Goal: Task Accomplishment & Management: Complete application form

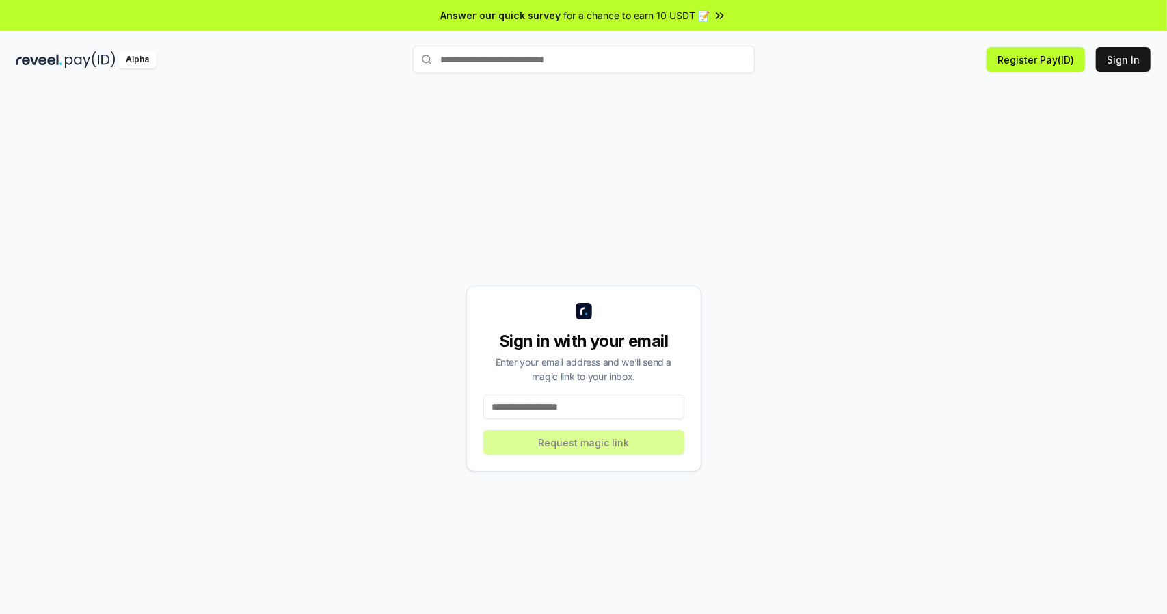
click at [561, 412] on input at bounding box center [583, 406] width 201 height 25
paste input "**********"
type input "**********"
click at [556, 431] on button "Request magic link" at bounding box center [583, 442] width 201 height 25
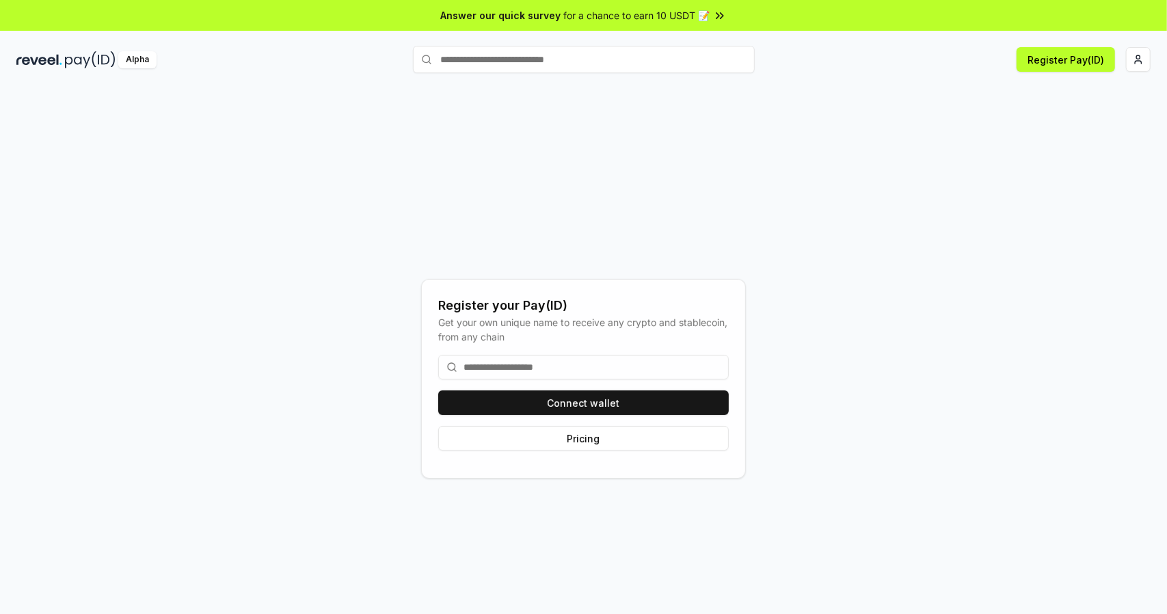
click at [496, 362] on input at bounding box center [583, 367] width 291 height 25
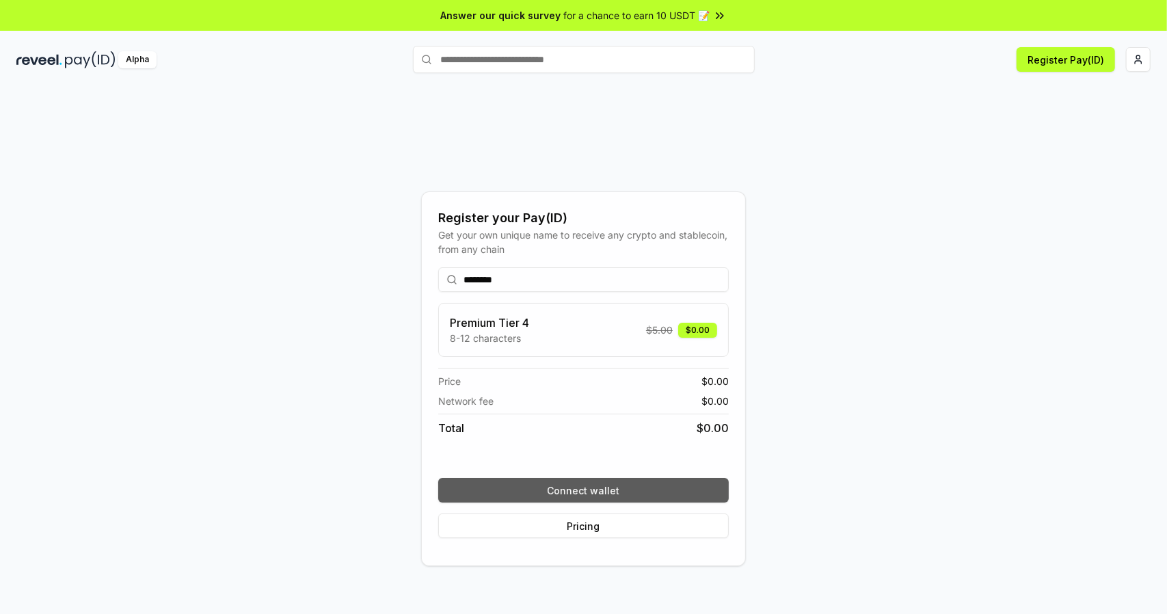
type input "********"
click at [613, 483] on button "Connect wallet" at bounding box center [583, 490] width 291 height 25
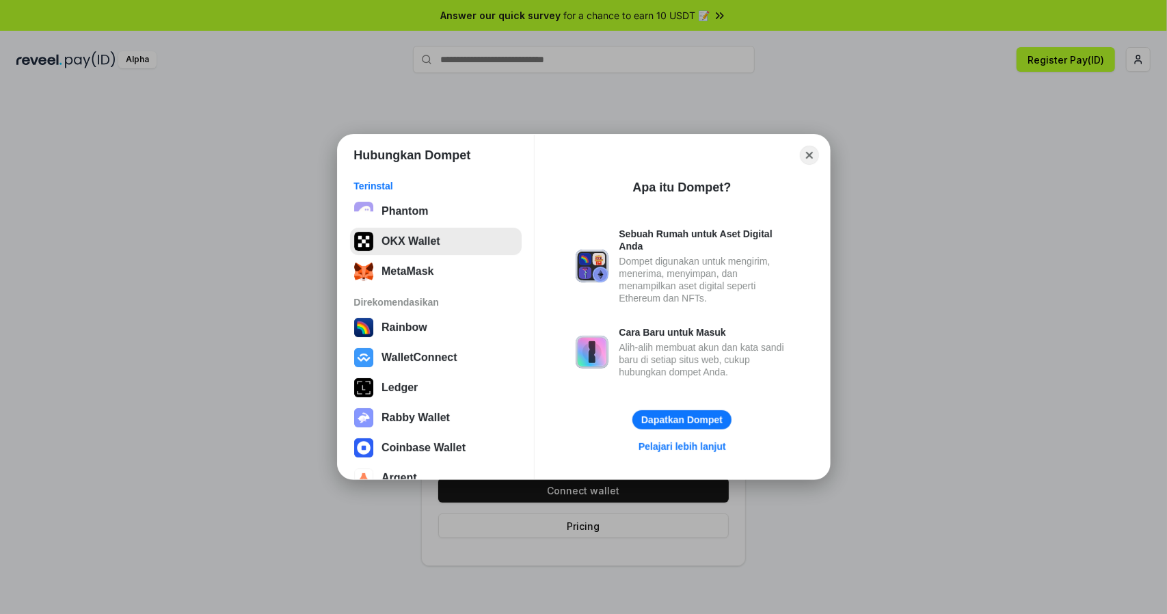
click at [445, 250] on button "OKX Wallet" at bounding box center [436, 241] width 172 height 27
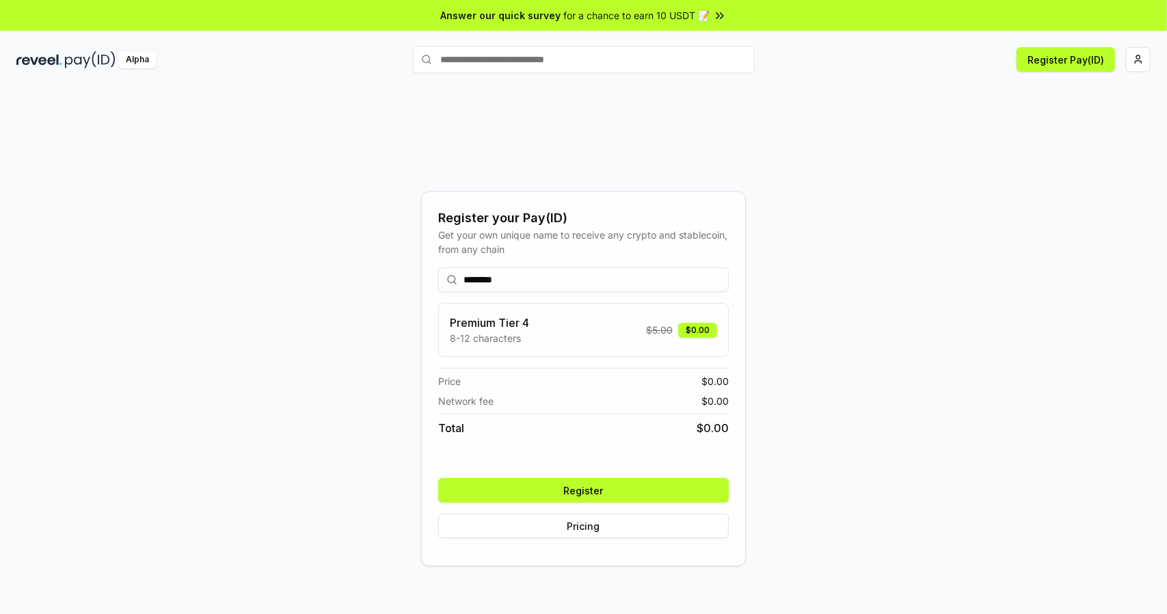
drag, startPoint x: 657, startPoint y: 494, endPoint x: 669, endPoint y: 489, distance: 12.6
click at [656, 494] on button "Register" at bounding box center [583, 490] width 291 height 25
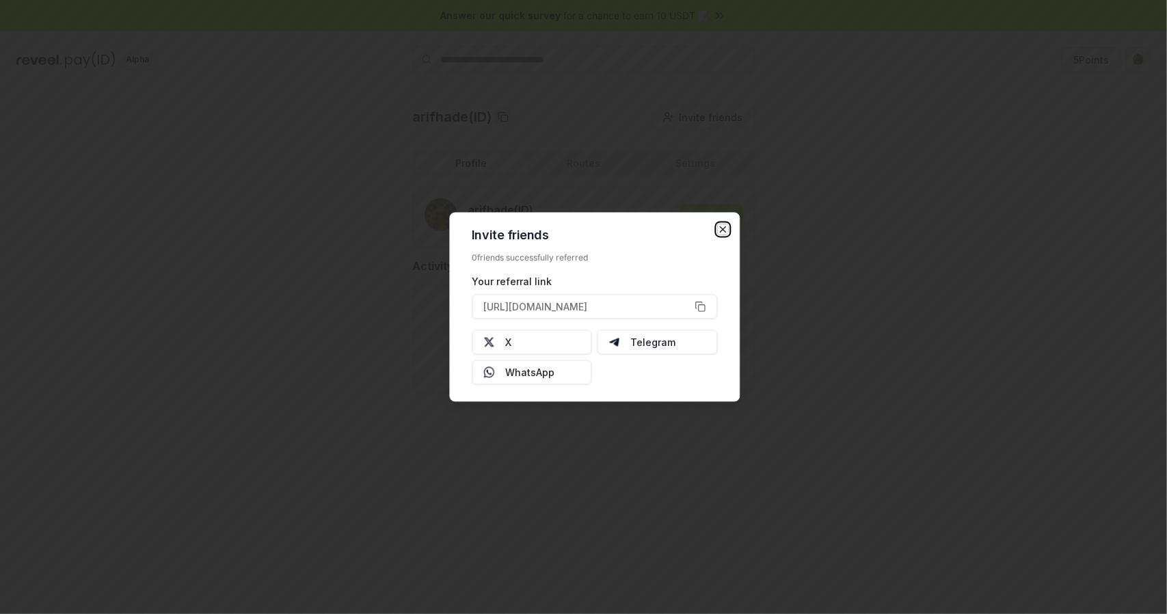
click at [723, 229] on icon "button" at bounding box center [722, 229] width 5 height 5
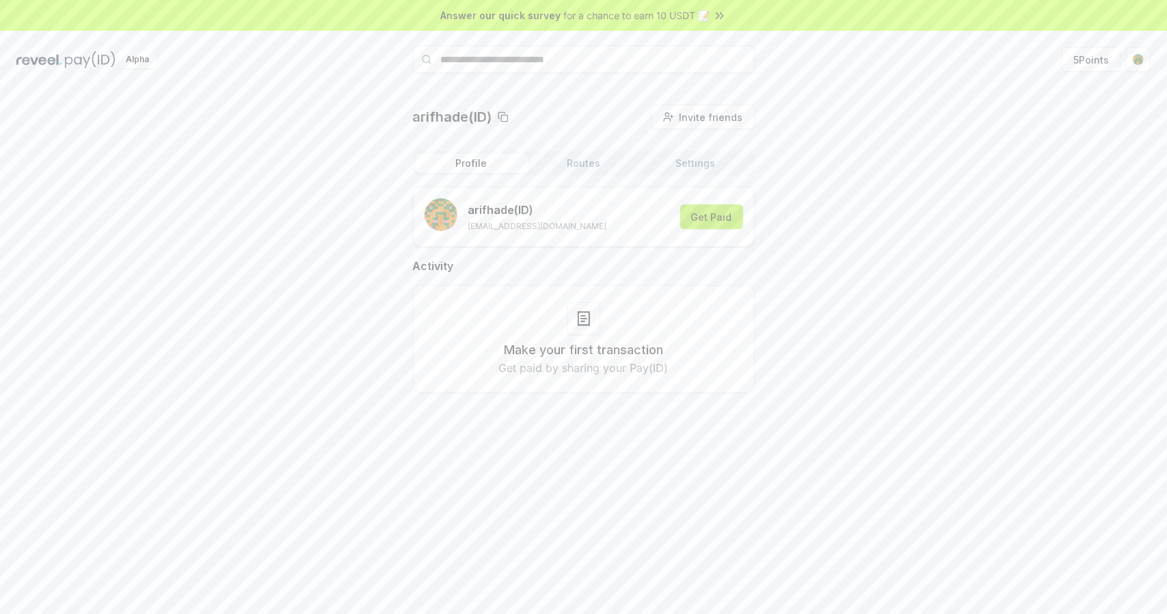
click at [714, 209] on button "Get Paid" at bounding box center [711, 216] width 63 height 25
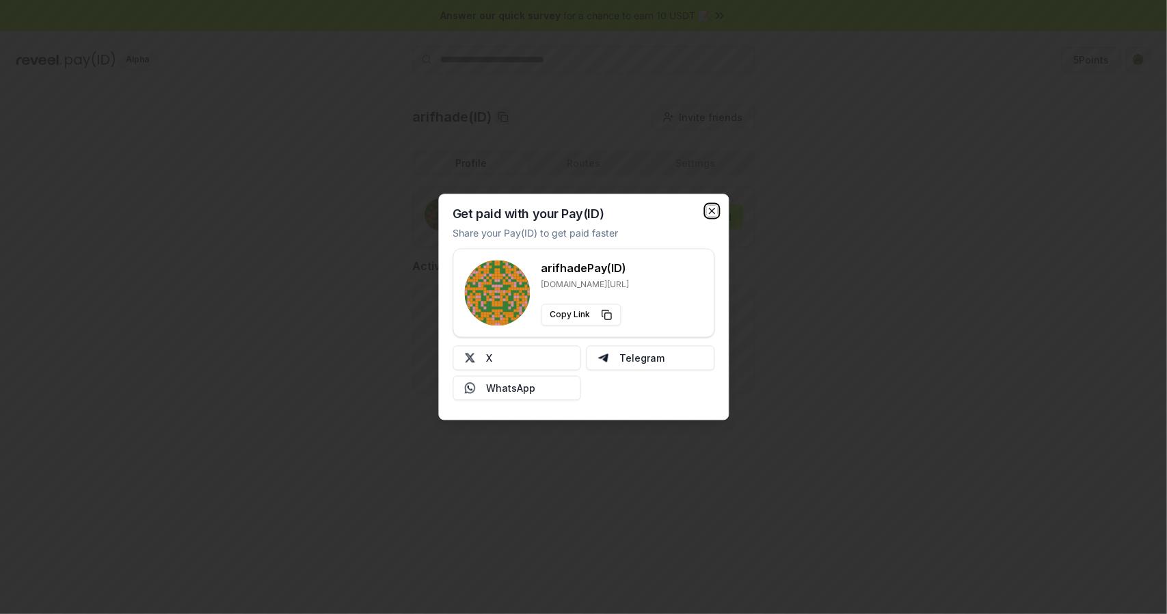
click at [715, 209] on icon "button" at bounding box center [711, 211] width 11 height 11
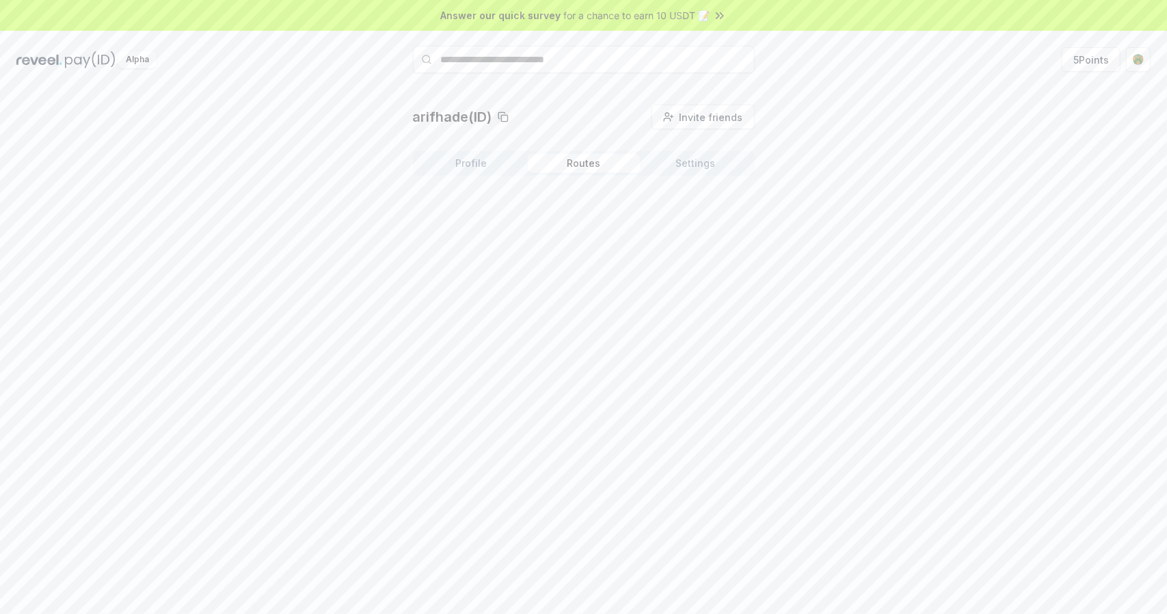
click at [597, 159] on button "Routes" at bounding box center [584, 163] width 112 height 19
click at [697, 161] on button "Settings" at bounding box center [696, 163] width 112 height 19
click at [688, 167] on button "Settings" at bounding box center [696, 163] width 112 height 19
click at [481, 163] on button "Profile" at bounding box center [472, 163] width 112 height 19
click at [558, 161] on button "Routes" at bounding box center [584, 163] width 112 height 19
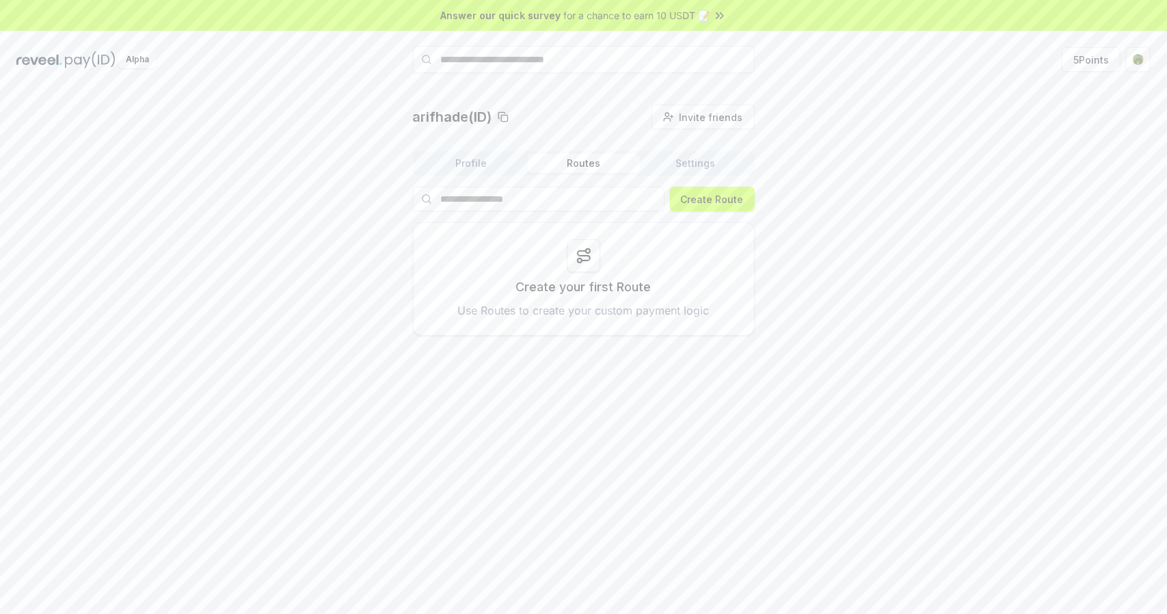
click at [481, 165] on button "Profile" at bounding box center [472, 163] width 112 height 19
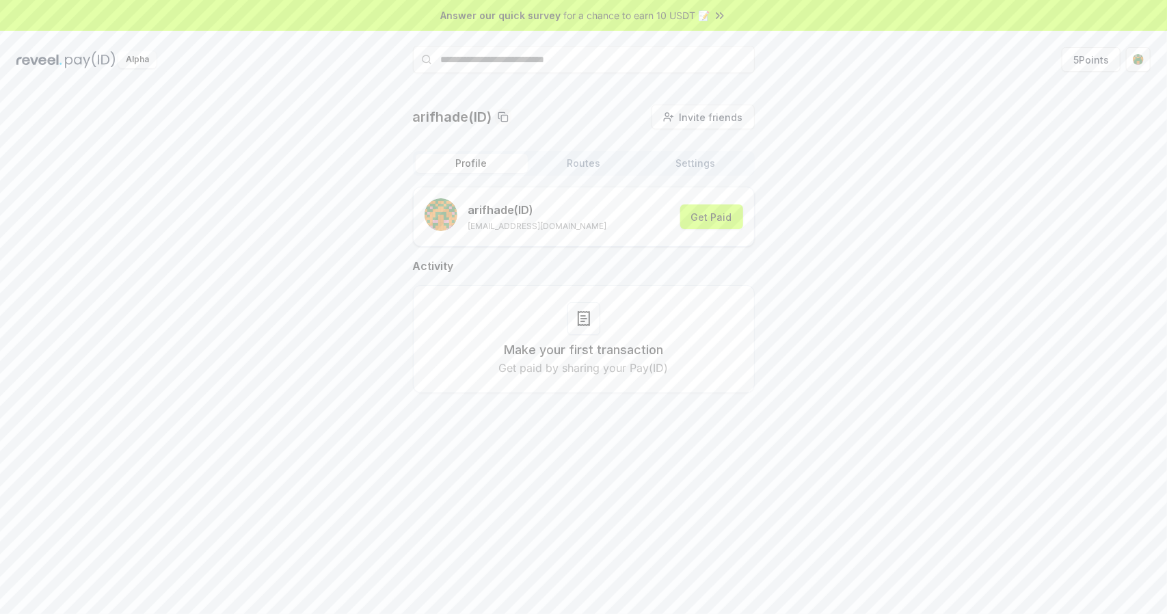
click at [602, 336] on div "Make your first transaction Get paid by sharing your Pay(ID)" at bounding box center [584, 339] width 308 height 74
click at [714, 220] on button "Get Paid" at bounding box center [711, 216] width 63 height 25
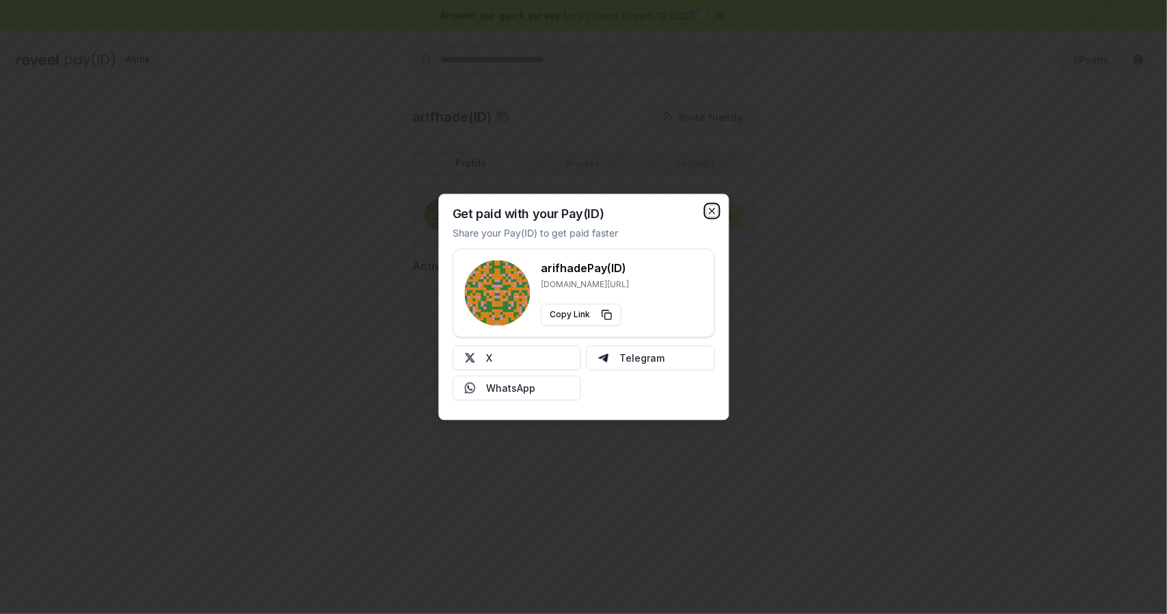
click at [717, 215] on icon "button" at bounding box center [711, 211] width 11 height 11
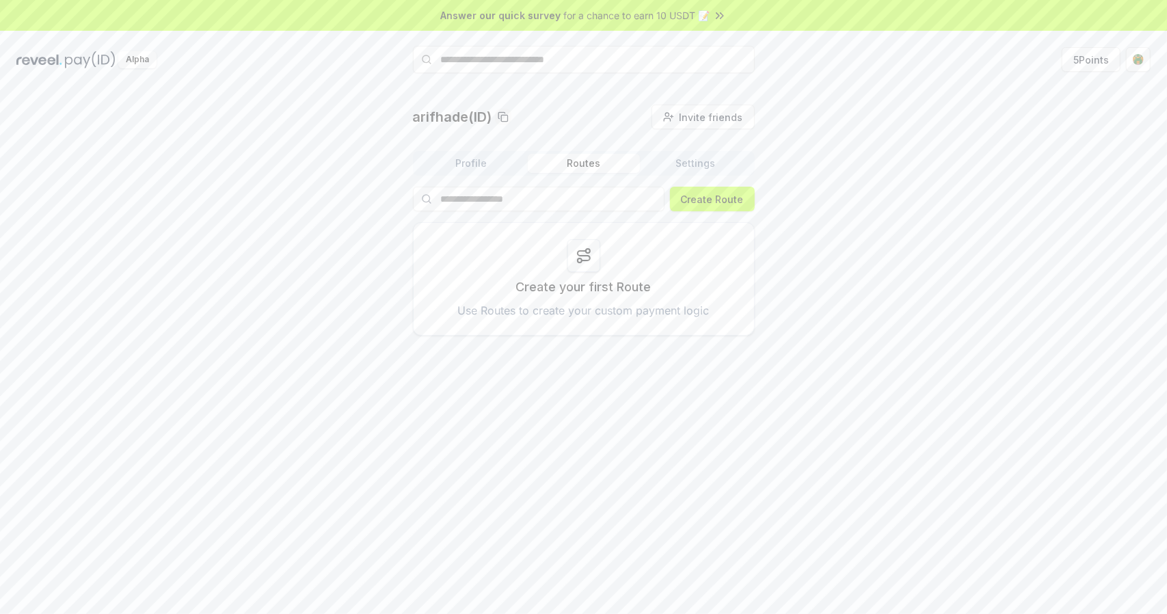
click at [599, 163] on button "Routes" at bounding box center [584, 163] width 112 height 19
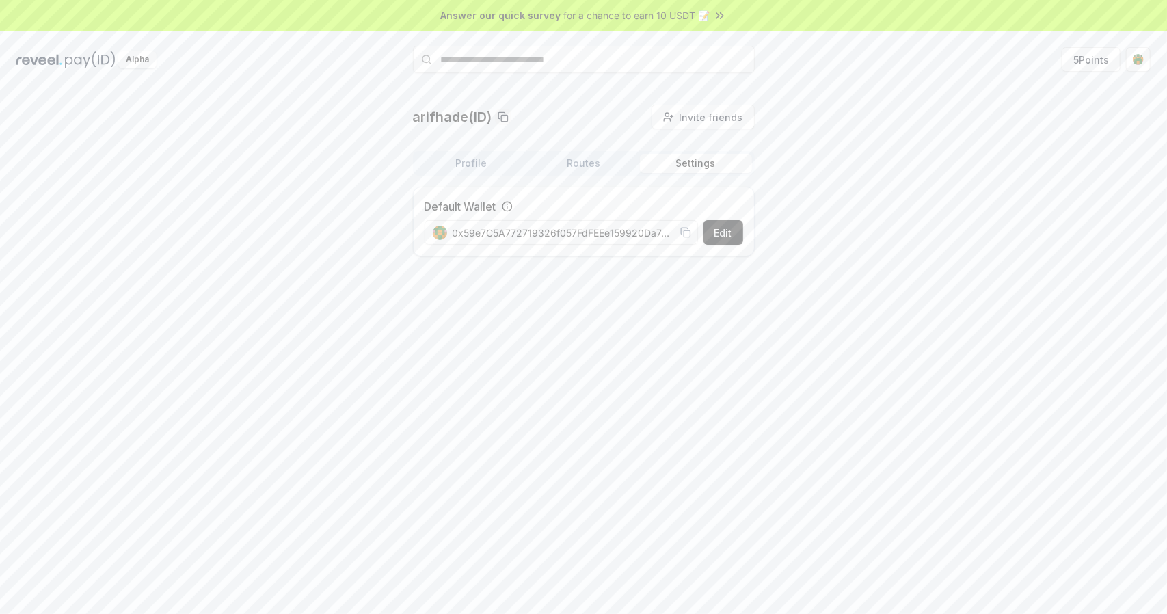
click at [677, 157] on button "Settings" at bounding box center [696, 163] width 112 height 19
click at [479, 158] on button "Profile" at bounding box center [472, 163] width 112 height 19
